Goal: Task Accomplishment & Management: Use online tool/utility

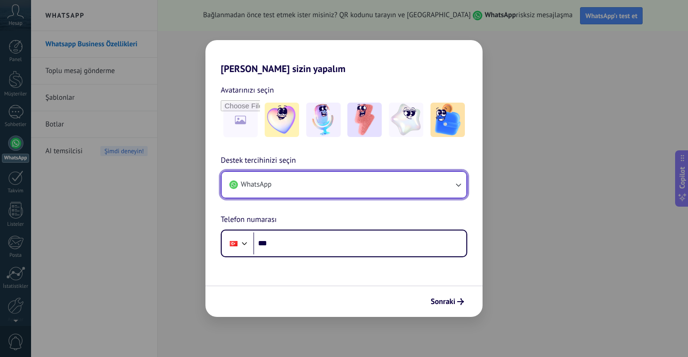
click at [346, 179] on button "WhatsApp" at bounding box center [344, 185] width 245 height 26
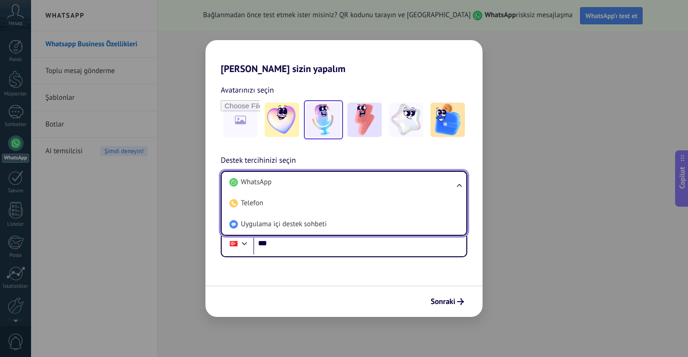
click at [333, 129] on img at bounding box center [323, 120] width 34 height 34
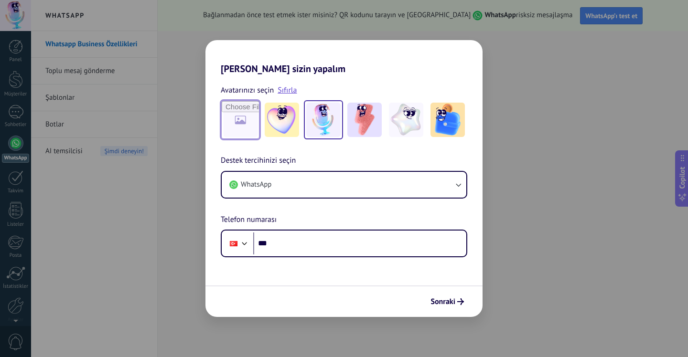
click at [237, 114] on input "file" at bounding box center [240, 119] width 37 height 37
type input "**********"
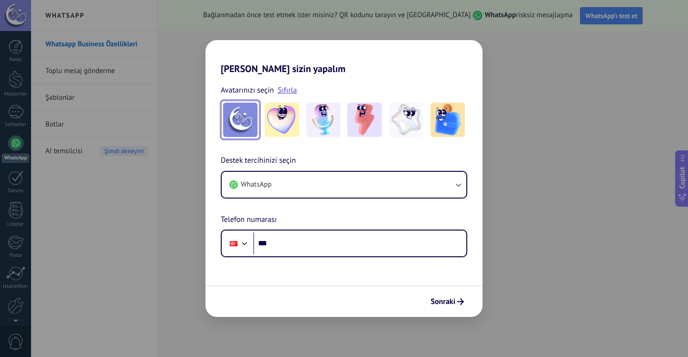
click at [531, 256] on div "[PERSON_NAME] sizin yapalım Avatarınızı seçin Sıfırla Destek tercihinizi seçin …" at bounding box center [344, 178] width 688 height 357
click at [176, 72] on div "[PERSON_NAME] sizin yapalım Avatarınızı seçin Sıfırla Destek tercihinizi seçin …" at bounding box center [344, 178] width 688 height 357
